Goal: Information Seeking & Learning: Check status

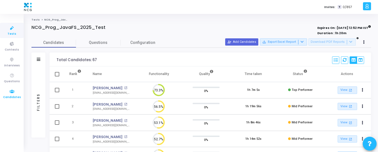
click at [12, 96] on span "Candidates" at bounding box center [12, 97] width 18 height 5
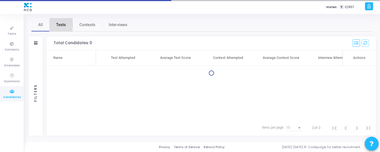
click at [60, 25] on span "Tests" at bounding box center [61, 25] width 10 height 6
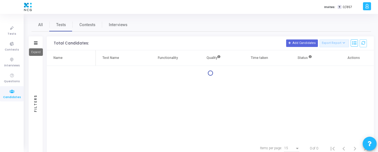
click at [34, 44] on icon at bounding box center [36, 42] width 4 height 3
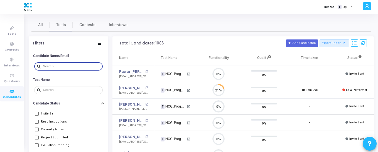
click at [54, 66] on input "text" at bounding box center [71, 66] width 57 height 3
paste input "[EMAIL_ADDRESS][DOMAIN_NAME]"
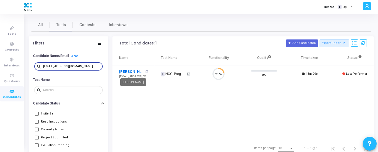
type input "[EMAIL_ADDRESS][DOMAIN_NAME]"
click at [136, 70] on link "[PERSON_NAME]" at bounding box center [131, 72] width 25 height 6
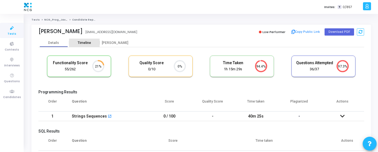
click at [86, 43] on div "Timeline" at bounding box center [84, 43] width 13 height 4
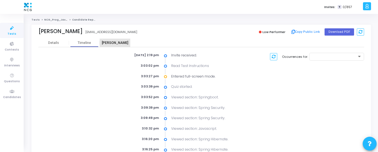
click at [117, 42] on div "[PERSON_NAME]" at bounding box center [115, 43] width 31 height 4
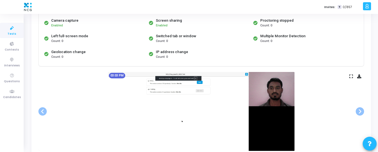
scroll to position [54, 0]
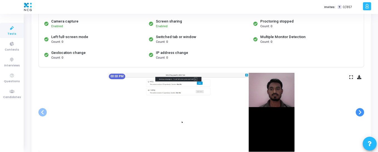
click at [359, 112] on span at bounding box center [360, 112] width 8 height 8
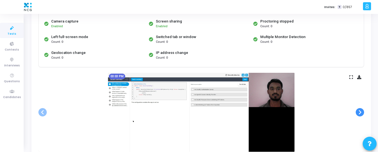
click at [359, 112] on span at bounding box center [360, 112] width 8 height 8
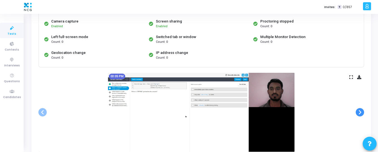
click at [359, 112] on span at bounding box center [360, 112] width 8 height 8
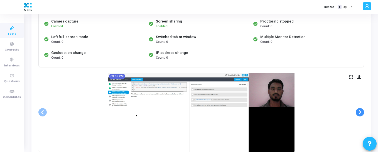
click at [359, 112] on span at bounding box center [360, 112] width 8 height 8
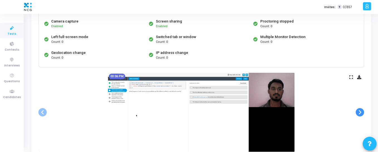
click at [359, 112] on span at bounding box center [360, 112] width 8 height 8
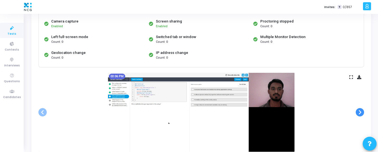
click at [359, 112] on span at bounding box center [360, 112] width 8 height 8
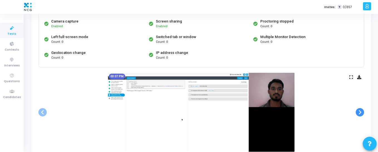
click at [359, 112] on span at bounding box center [360, 112] width 8 height 8
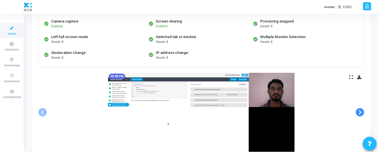
click at [359, 112] on span at bounding box center [360, 112] width 8 height 8
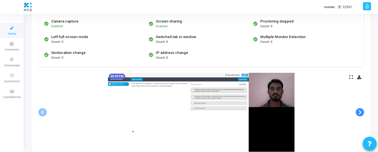
click at [359, 112] on span at bounding box center [360, 112] width 8 height 8
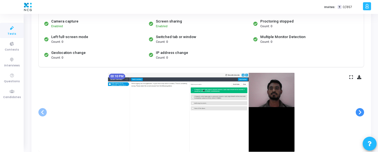
click at [359, 112] on span at bounding box center [360, 112] width 8 height 8
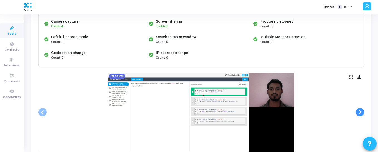
click at [359, 112] on span at bounding box center [360, 112] width 8 height 8
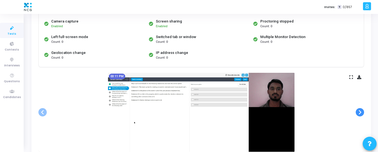
click at [359, 112] on span at bounding box center [360, 112] width 8 height 8
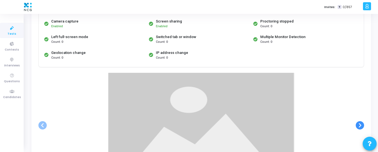
click at [359, 112] on ngb-carousel "Slide 1 of 37 03:03 PM Slide 2 of 37 03:03 PM Slide 3 of 37 03:04 PM Slide 4 of…" at bounding box center [200, 125] width 325 height 105
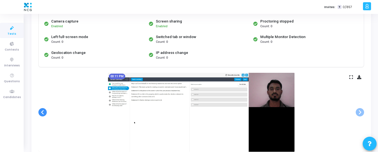
click at [44, 112] on span at bounding box center [42, 112] width 8 height 8
click at [361, 115] on span at bounding box center [360, 112] width 8 height 8
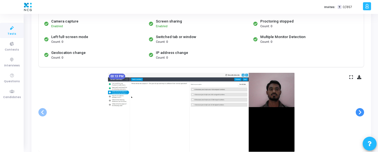
click at [361, 115] on span at bounding box center [360, 112] width 8 height 8
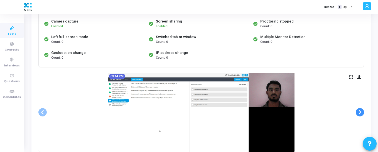
click at [361, 115] on span at bounding box center [360, 112] width 8 height 8
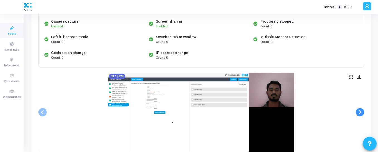
click at [361, 115] on span at bounding box center [360, 112] width 8 height 8
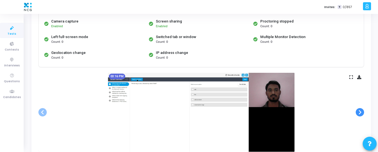
click at [361, 115] on span at bounding box center [360, 112] width 8 height 8
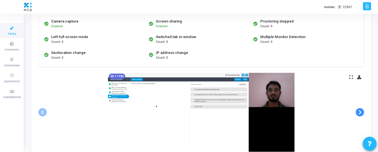
click at [361, 115] on span at bounding box center [360, 112] width 8 height 8
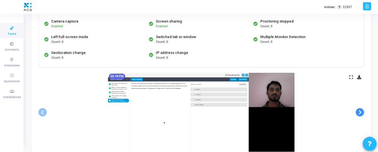
click at [361, 115] on span at bounding box center [360, 112] width 8 height 8
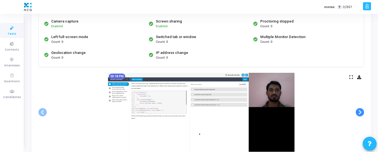
click at [361, 115] on span at bounding box center [360, 112] width 8 height 8
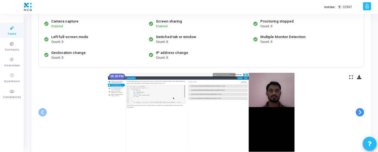
click at [361, 115] on span at bounding box center [360, 112] width 8 height 8
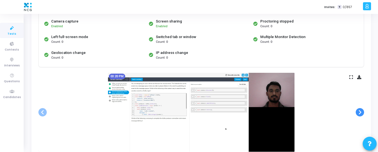
click at [361, 115] on span at bounding box center [360, 112] width 8 height 8
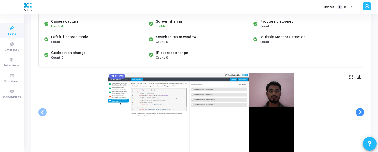
click at [361, 115] on span at bounding box center [360, 112] width 8 height 8
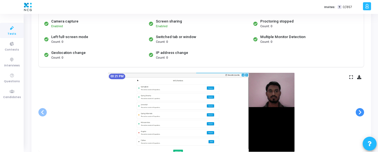
click at [361, 115] on span at bounding box center [360, 112] width 8 height 8
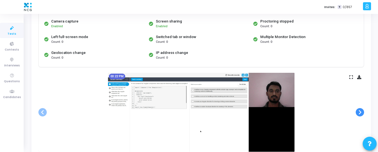
click at [361, 115] on span at bounding box center [360, 112] width 8 height 8
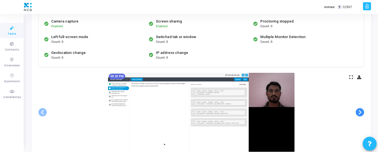
click at [361, 115] on span at bounding box center [360, 112] width 8 height 8
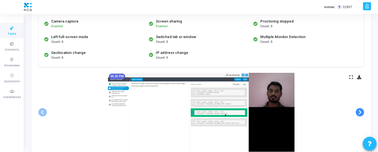
click at [361, 115] on span at bounding box center [360, 112] width 8 height 8
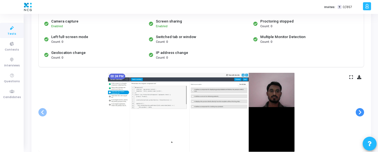
click at [361, 115] on span at bounding box center [360, 112] width 8 height 8
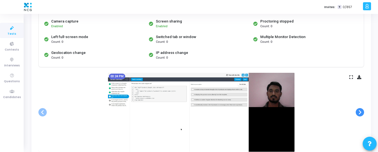
click at [361, 115] on span at bounding box center [360, 112] width 8 height 8
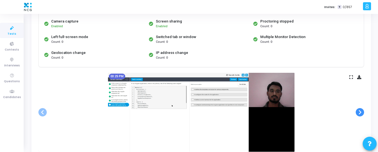
click at [361, 115] on span at bounding box center [360, 112] width 8 height 8
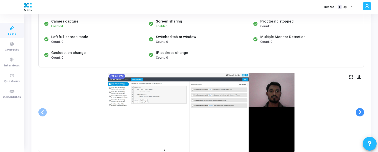
click at [361, 115] on span at bounding box center [360, 112] width 8 height 8
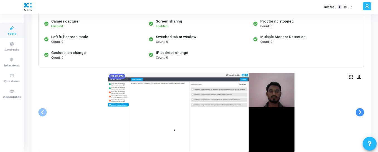
click at [361, 115] on span at bounding box center [360, 112] width 8 height 8
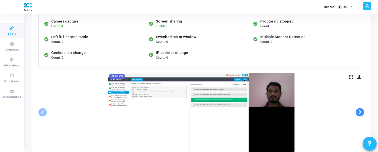
click at [361, 115] on span at bounding box center [360, 112] width 8 height 8
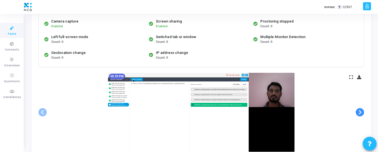
click at [361, 115] on span at bounding box center [360, 112] width 8 height 8
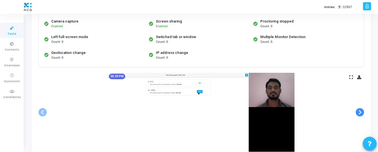
click at [361, 115] on span at bounding box center [360, 112] width 8 height 8
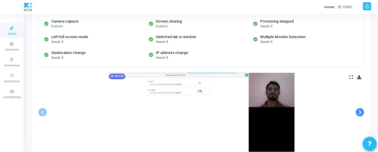
click at [361, 115] on span at bounding box center [360, 112] width 8 height 8
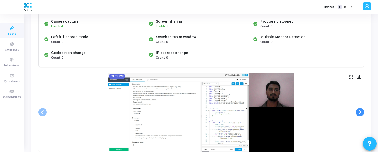
click at [361, 115] on span at bounding box center [360, 112] width 8 height 8
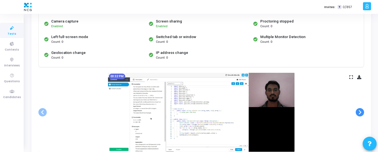
click at [361, 115] on span at bounding box center [360, 112] width 8 height 8
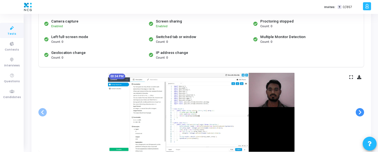
click at [361, 115] on span at bounding box center [360, 112] width 8 height 8
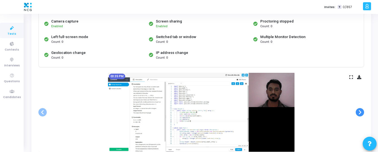
click at [361, 115] on span at bounding box center [360, 112] width 8 height 8
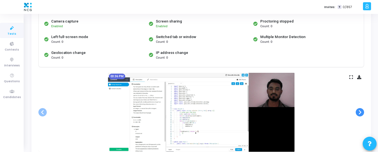
click at [361, 115] on span at bounding box center [360, 112] width 8 height 8
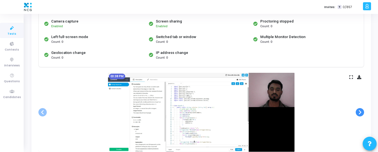
click at [361, 115] on span at bounding box center [360, 112] width 8 height 8
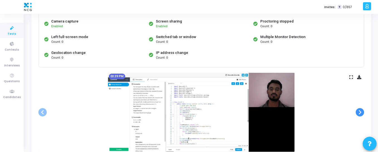
click at [361, 115] on span at bounding box center [360, 112] width 8 height 8
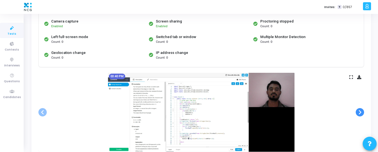
click at [361, 115] on span at bounding box center [360, 112] width 8 height 8
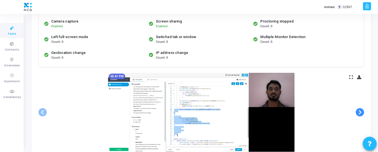
click at [361, 115] on span at bounding box center [360, 112] width 8 height 8
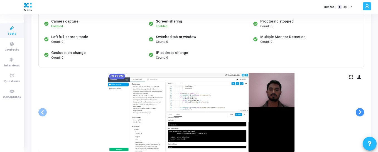
click at [361, 115] on span at bounding box center [360, 112] width 8 height 8
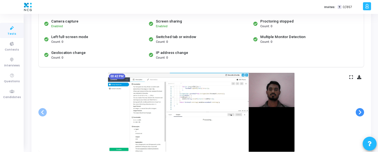
click at [361, 115] on span at bounding box center [360, 112] width 8 height 8
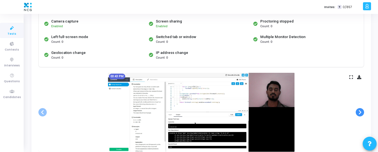
click at [361, 115] on span at bounding box center [360, 112] width 8 height 8
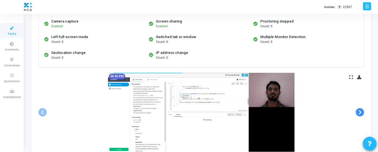
click at [361, 115] on span at bounding box center [360, 112] width 8 height 8
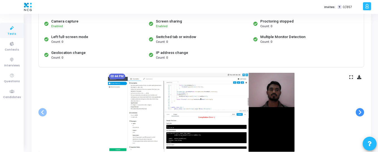
click at [361, 115] on span at bounding box center [360, 112] width 8 height 8
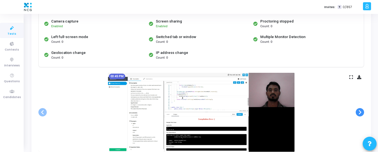
click at [361, 115] on span at bounding box center [360, 112] width 8 height 8
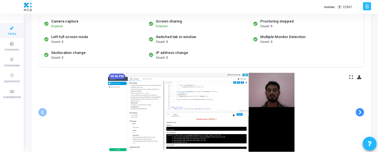
click at [361, 115] on span at bounding box center [360, 112] width 8 height 8
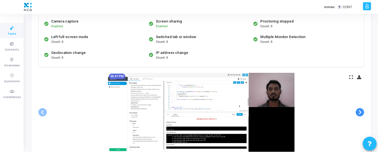
click at [361, 115] on span at bounding box center [360, 112] width 8 height 8
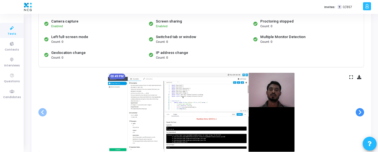
click at [361, 115] on span at bounding box center [360, 112] width 8 height 8
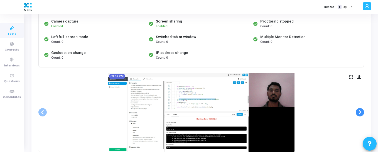
click at [361, 115] on span at bounding box center [360, 112] width 8 height 8
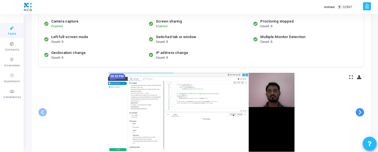
click at [361, 115] on span at bounding box center [360, 112] width 8 height 8
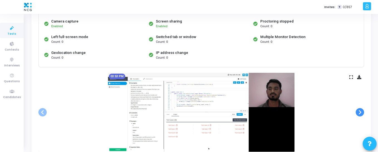
click at [361, 115] on span at bounding box center [360, 112] width 8 height 8
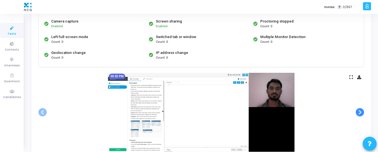
click at [361, 115] on span at bounding box center [360, 112] width 8 height 8
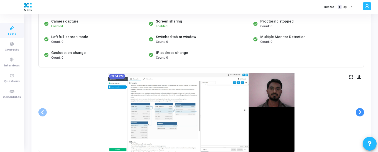
click at [361, 115] on span at bounding box center [360, 112] width 8 height 8
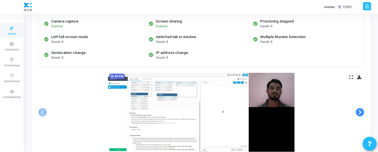
click at [361, 115] on span at bounding box center [360, 112] width 8 height 8
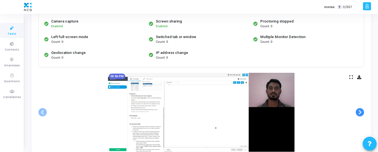
click at [361, 115] on span at bounding box center [360, 112] width 8 height 8
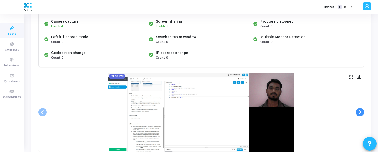
click at [361, 115] on span at bounding box center [360, 112] width 8 height 8
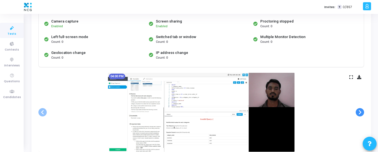
click at [361, 115] on span at bounding box center [360, 112] width 8 height 8
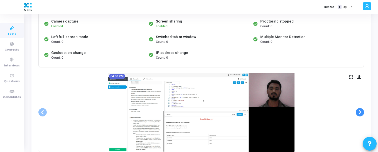
click at [361, 115] on span at bounding box center [360, 112] width 8 height 8
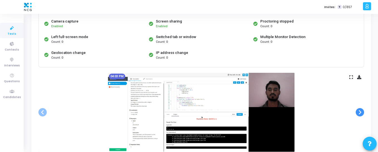
click at [361, 115] on span at bounding box center [360, 112] width 8 height 8
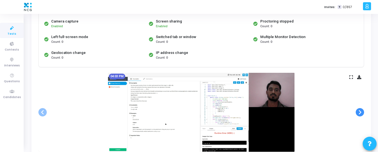
click at [361, 115] on span at bounding box center [360, 112] width 8 height 8
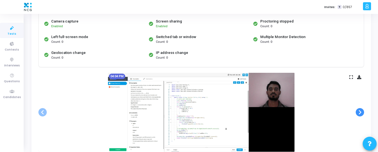
click at [361, 115] on span at bounding box center [360, 112] width 8 height 8
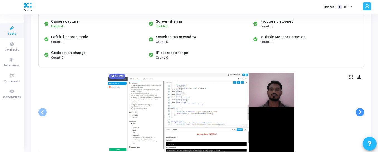
click at [361, 115] on span at bounding box center [360, 112] width 8 height 8
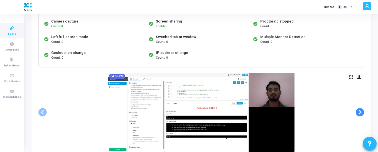
click at [361, 115] on span at bounding box center [360, 112] width 8 height 8
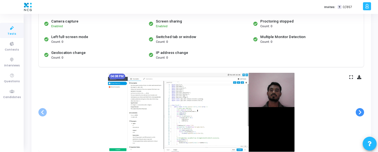
click at [361, 115] on span at bounding box center [360, 112] width 8 height 8
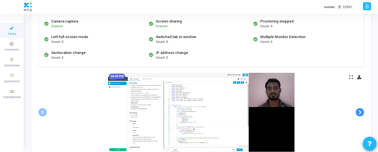
click at [361, 115] on span at bounding box center [360, 112] width 8 height 8
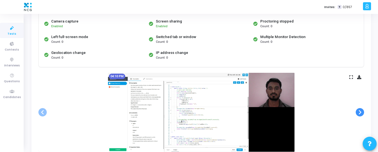
click at [361, 115] on span at bounding box center [360, 112] width 8 height 8
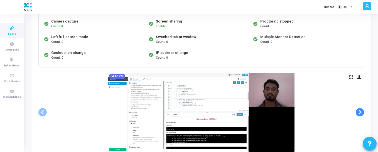
click at [361, 115] on span at bounding box center [360, 112] width 8 height 8
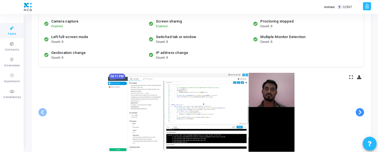
click at [361, 115] on span at bounding box center [360, 112] width 8 height 8
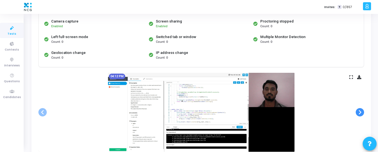
click at [361, 115] on span at bounding box center [360, 112] width 8 height 8
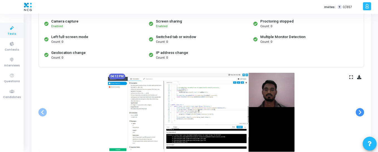
click at [361, 115] on span at bounding box center [360, 112] width 8 height 8
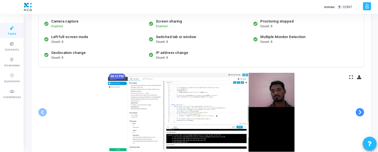
click at [361, 115] on span at bounding box center [360, 112] width 8 height 8
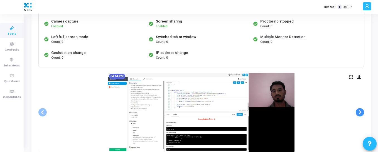
click at [361, 115] on span at bounding box center [360, 112] width 8 height 8
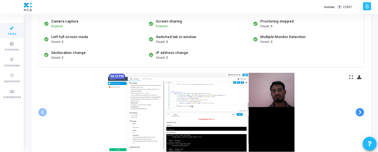
click at [361, 115] on span at bounding box center [360, 112] width 8 height 8
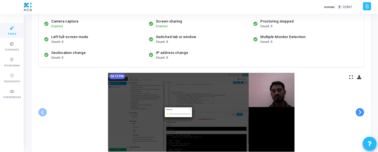
click at [361, 115] on span at bounding box center [360, 112] width 8 height 8
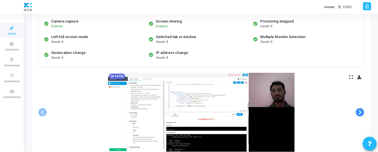
click at [361, 115] on span at bounding box center [360, 112] width 8 height 8
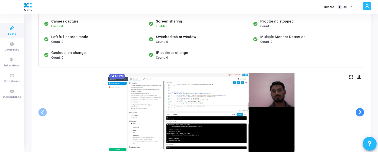
click at [361, 115] on span at bounding box center [360, 112] width 8 height 8
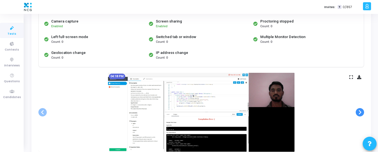
click at [361, 115] on span at bounding box center [360, 112] width 8 height 8
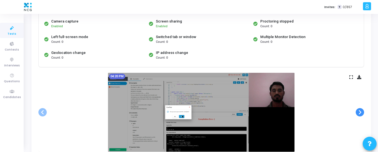
click at [361, 115] on span at bounding box center [360, 112] width 8 height 8
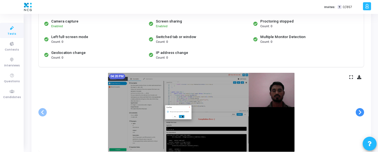
click at [361, 115] on span at bounding box center [360, 112] width 8 height 8
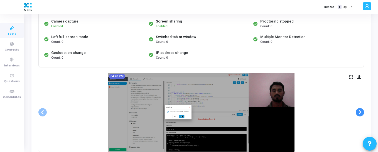
click at [357, 113] on span at bounding box center [360, 112] width 8 height 8
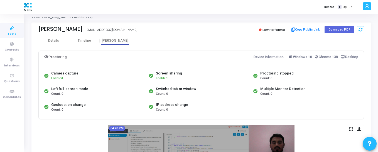
scroll to position [1, 0]
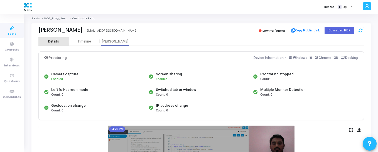
click at [57, 40] on div "Details" at bounding box center [53, 42] width 11 height 4
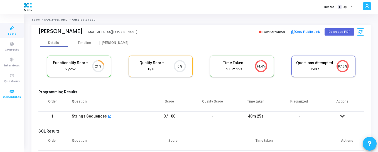
click at [14, 93] on icon at bounding box center [12, 91] width 12 height 7
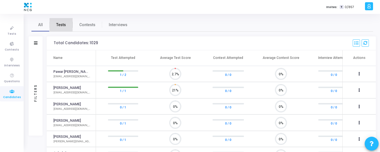
click at [60, 24] on span "Tests" at bounding box center [61, 25] width 10 height 6
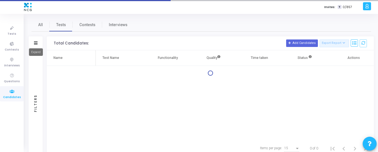
click at [34, 42] on icon at bounding box center [36, 42] width 4 height 3
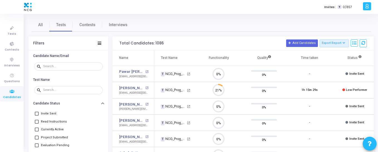
scroll to position [12, 14]
click at [48, 65] on input "text" at bounding box center [71, 66] width 57 height 3
type input "MIR"
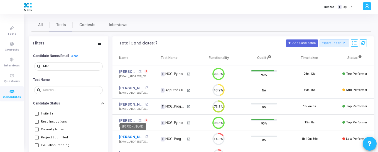
click at [136, 136] on link "[PERSON_NAME]" at bounding box center [131, 137] width 25 height 6
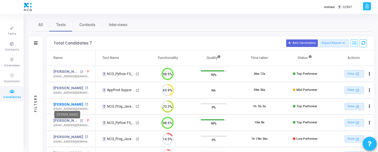
click at [68, 105] on link "[PERSON_NAME]" at bounding box center [68, 105] width 30 height 6
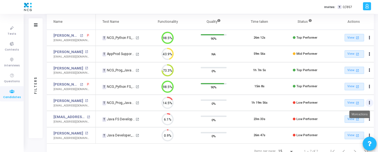
click at [370, 103] on button "Actions" at bounding box center [369, 103] width 8 height 8
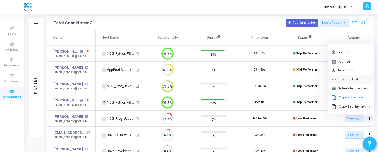
scroll to position [19, 0]
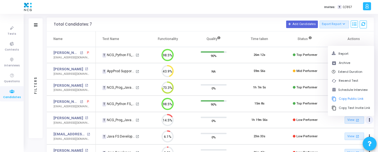
click at [207, 112] on td "0%" at bounding box center [214, 120] width 46 height 16
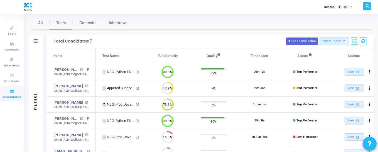
scroll to position [0, 0]
